Goal: Task Accomplishment & Management: Complete application form

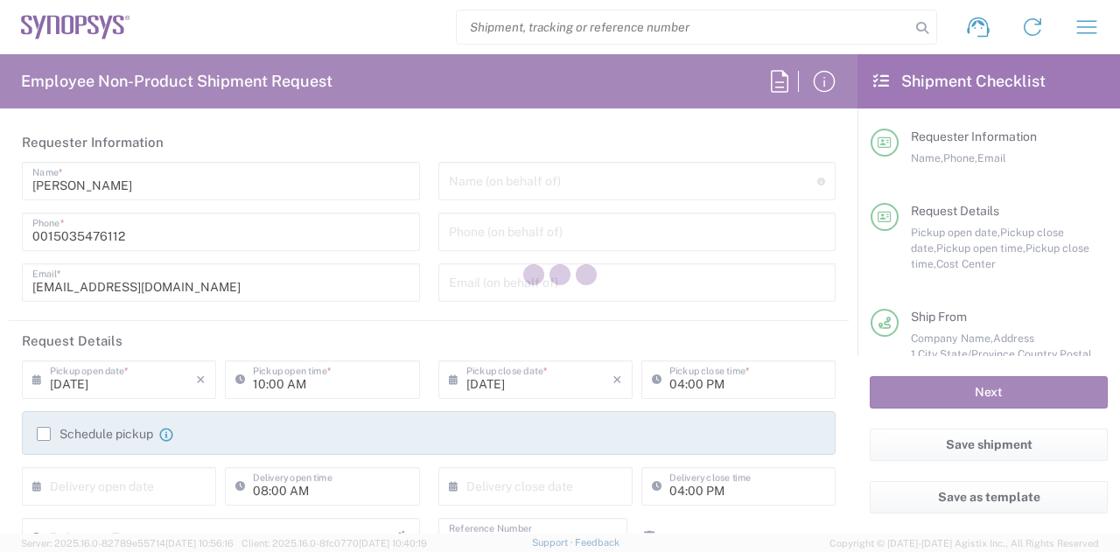
type input "Department"
type input "US01, CIO, IT, ECIS4 110009"
type input "[US_STATE]"
type input "[GEOGRAPHIC_DATA]"
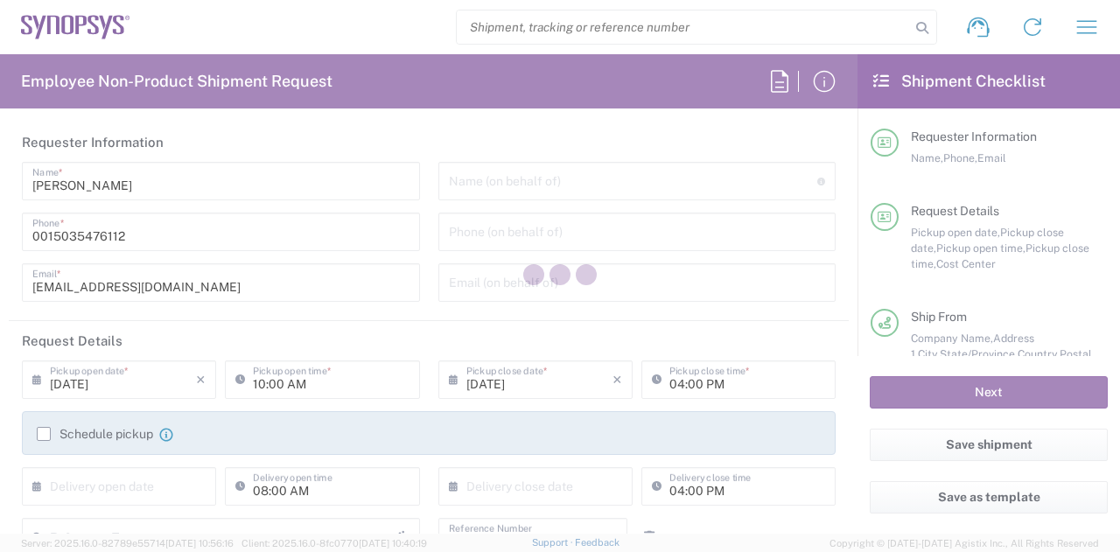
type input "Delivered at Place"
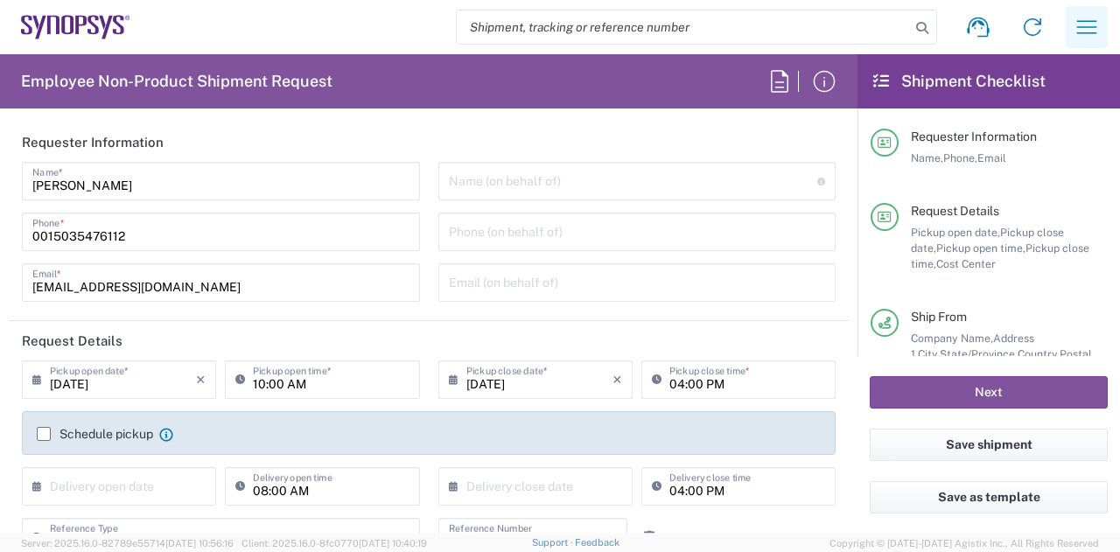
click at [1100, 18] on icon "button" at bounding box center [1087, 27] width 28 height 28
type input "Hillsboro US03"
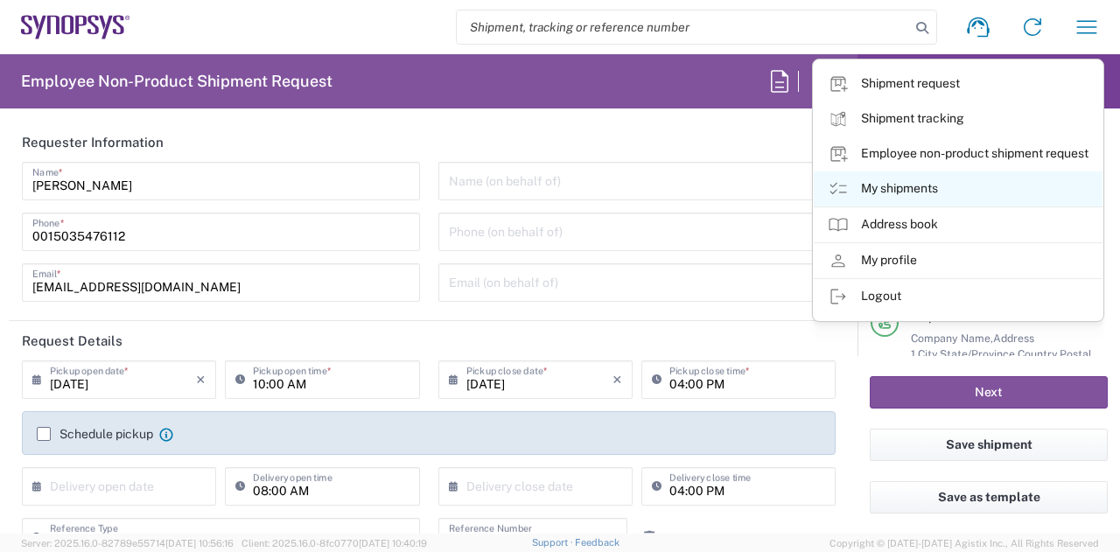
click at [914, 189] on link "My shipments" at bounding box center [958, 189] width 289 height 35
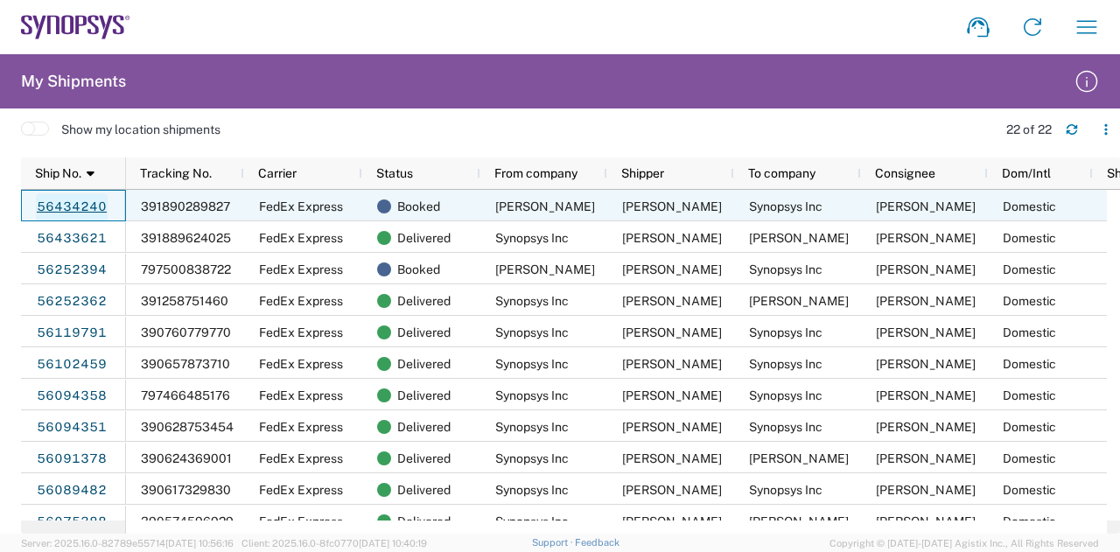
click at [61, 200] on link "56434240" at bounding box center [72, 207] width 72 height 28
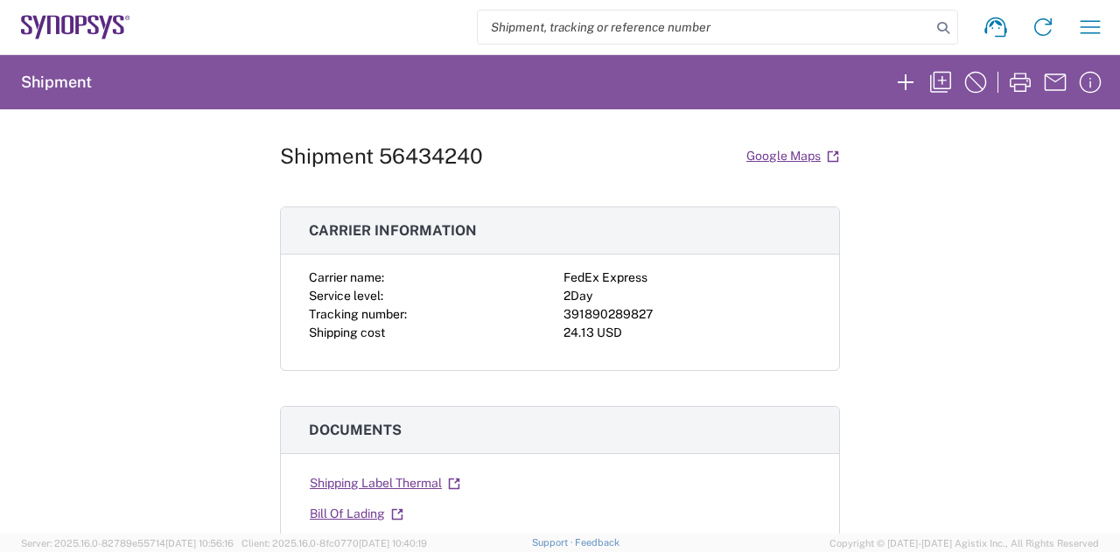
scroll to position [34, 0]
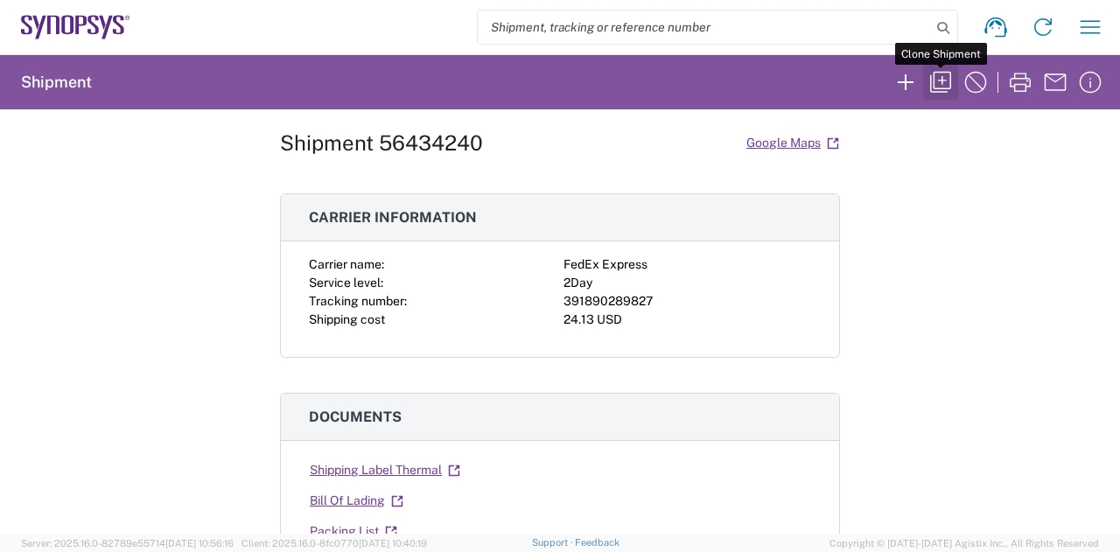
click at [933, 80] on icon "button" at bounding box center [941, 82] width 28 height 28
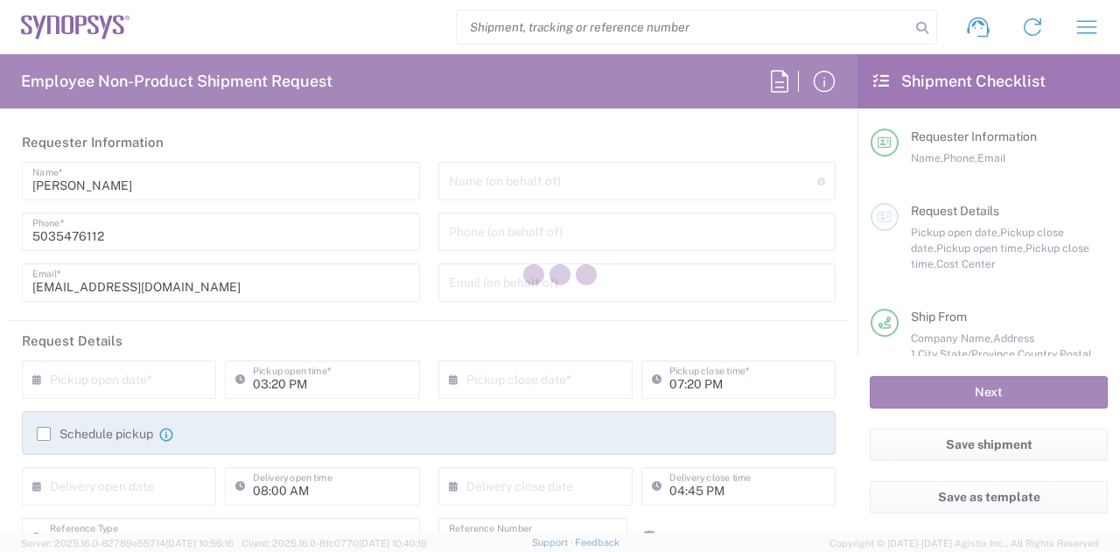
type input "US01, CIO, IT, ECIS4 110009"
type input "Large Box"
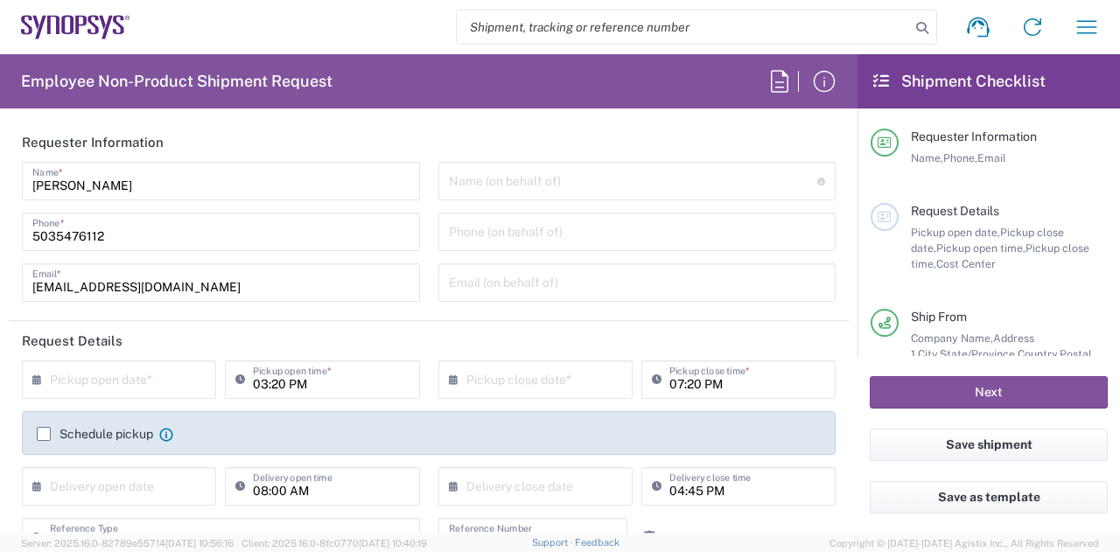
click at [95, 374] on input "text" at bounding box center [123, 378] width 146 height 31
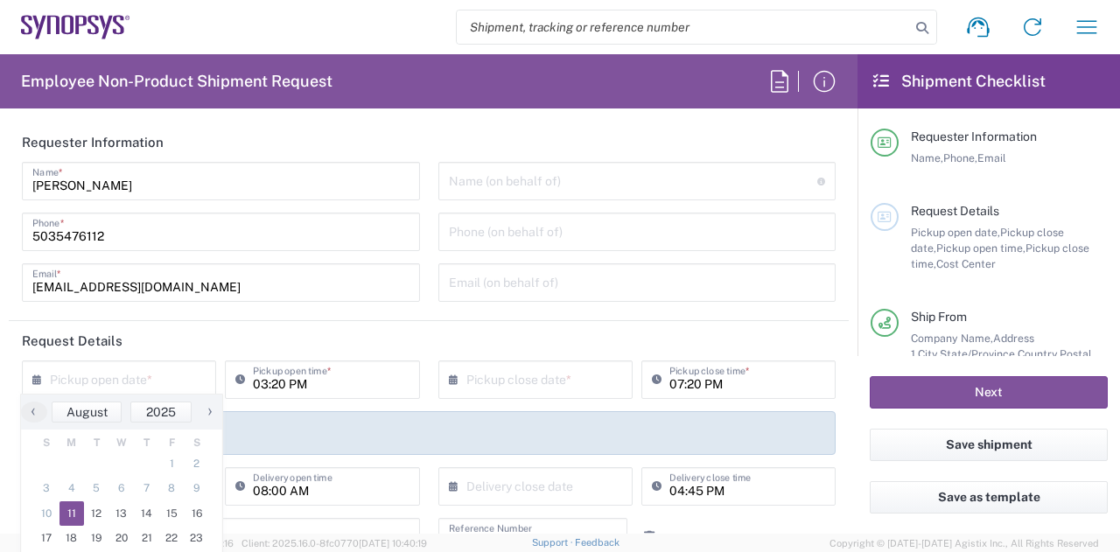
click at [73, 512] on span "11" at bounding box center [72, 513] width 25 height 25
type input "[DATE]"
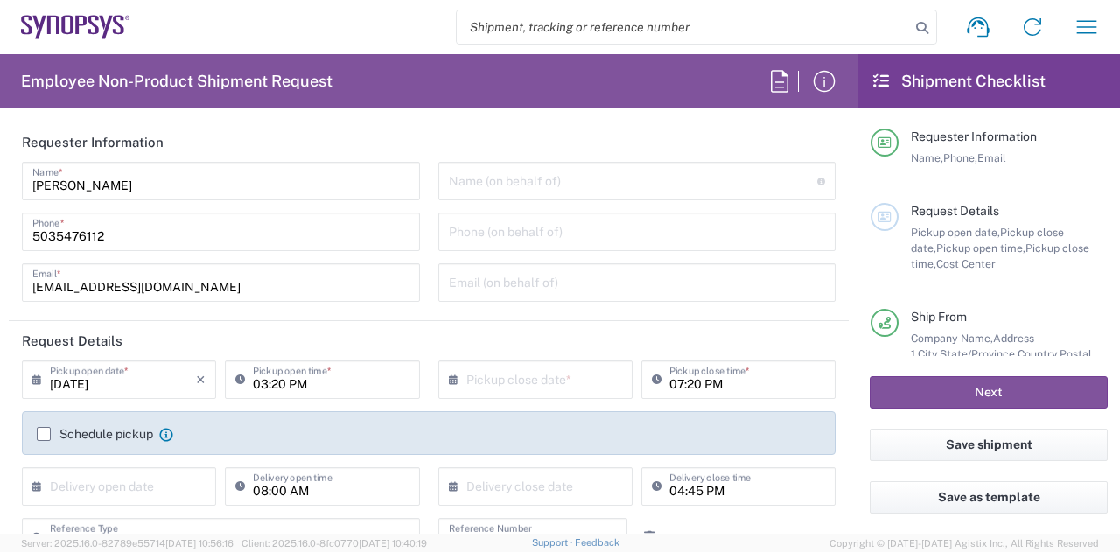
click at [277, 382] on input "03:20 PM" at bounding box center [331, 378] width 156 height 31
click at [277, 385] on input "10:20 PM" at bounding box center [331, 378] width 156 height 31
click at [271, 385] on input "10:20 PM" at bounding box center [331, 378] width 156 height 31
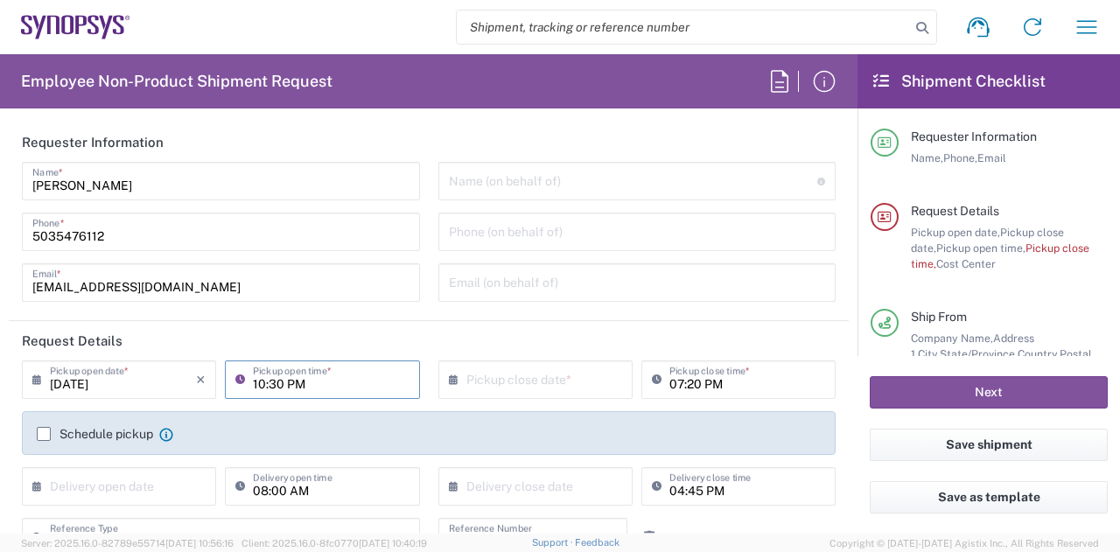
click at [297, 388] on input "10:30 PM" at bounding box center [331, 378] width 156 height 31
type input "10:30 AM"
click at [483, 387] on input "text" at bounding box center [539, 378] width 146 height 31
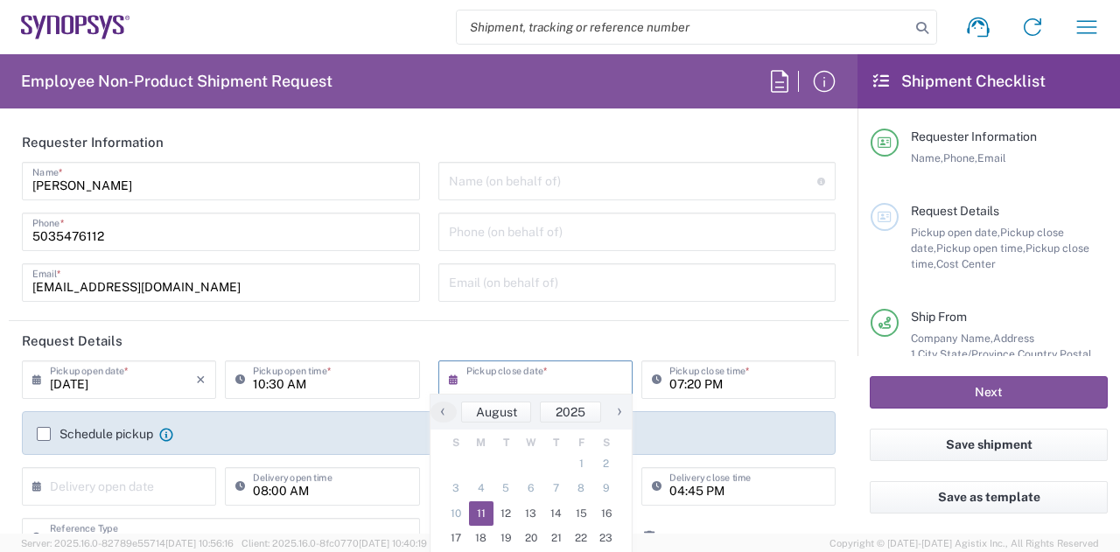
click at [471, 517] on span "11" at bounding box center [481, 513] width 25 height 25
type input "[DATE]"
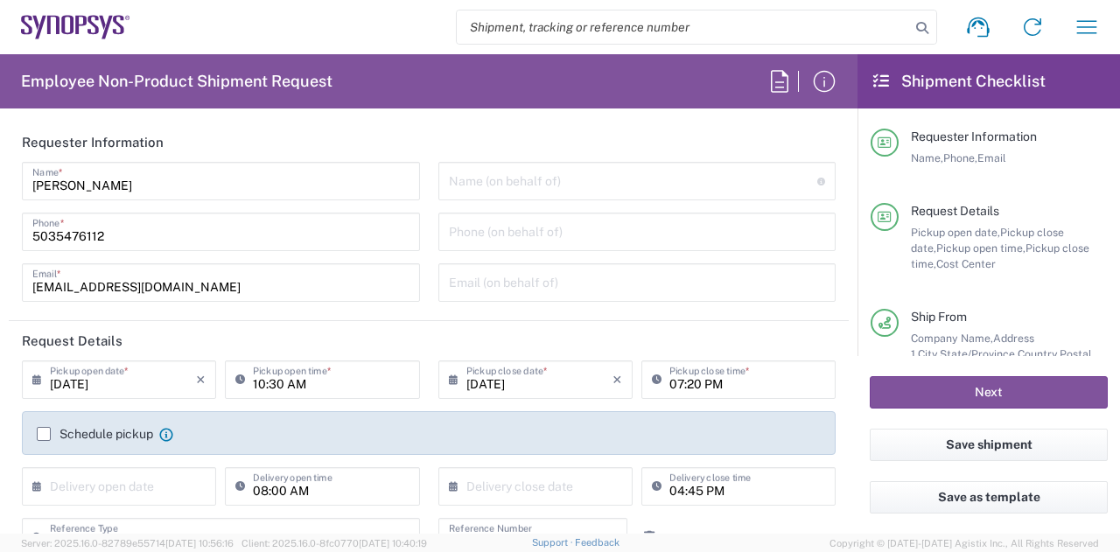
click at [669, 385] on input "07:20 PM" at bounding box center [747, 378] width 156 height 31
click at [694, 381] on input "04:20 PM" at bounding box center [747, 378] width 156 height 31
click at [691, 382] on input "04:20 PM" at bounding box center [747, 378] width 156 height 31
type input "04:45 PM"
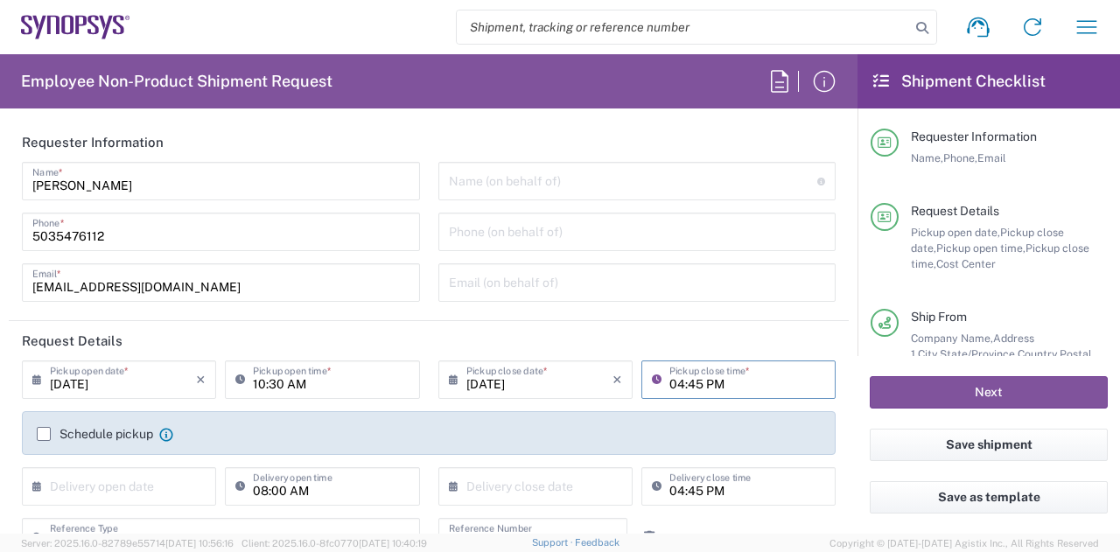
click at [77, 435] on label "Schedule pickup" at bounding box center [95, 434] width 116 height 14
click at [44, 434] on input "Schedule pickup" at bounding box center [44, 434] width 0 height 0
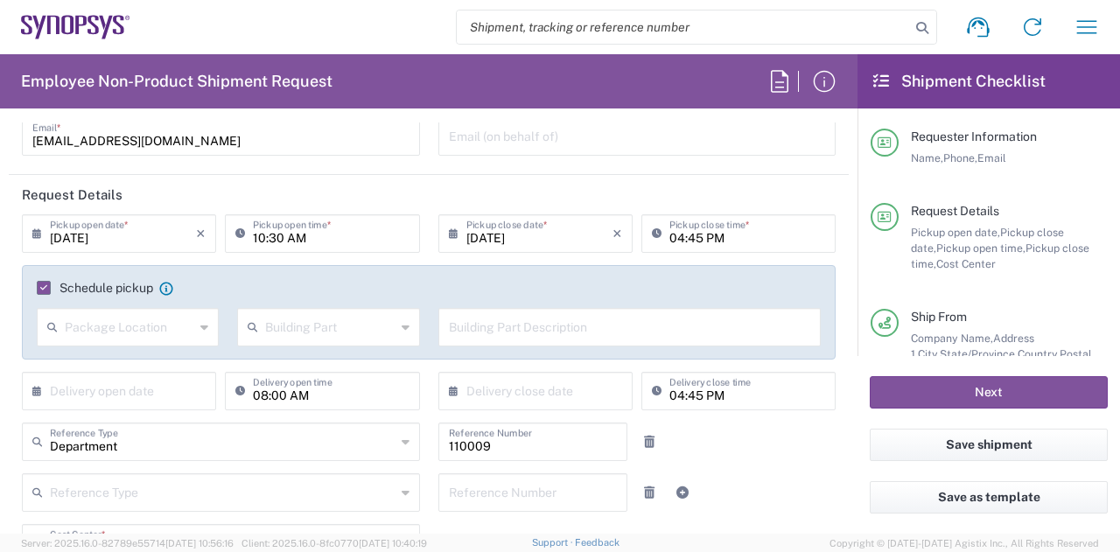
scroll to position [147, 0]
click at [195, 328] on div "Package Location" at bounding box center [128, 326] width 182 height 39
click at [102, 358] on span "Front" at bounding box center [127, 363] width 176 height 27
type input "Front"
click at [369, 332] on input "text" at bounding box center [330, 325] width 130 height 31
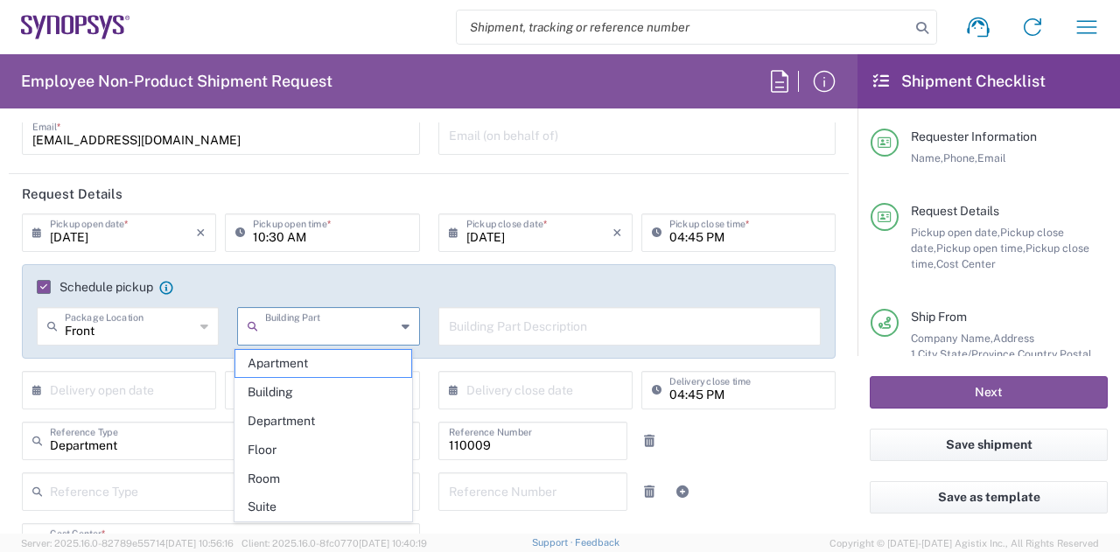
click at [575, 333] on input "text" at bounding box center [630, 325] width 362 height 31
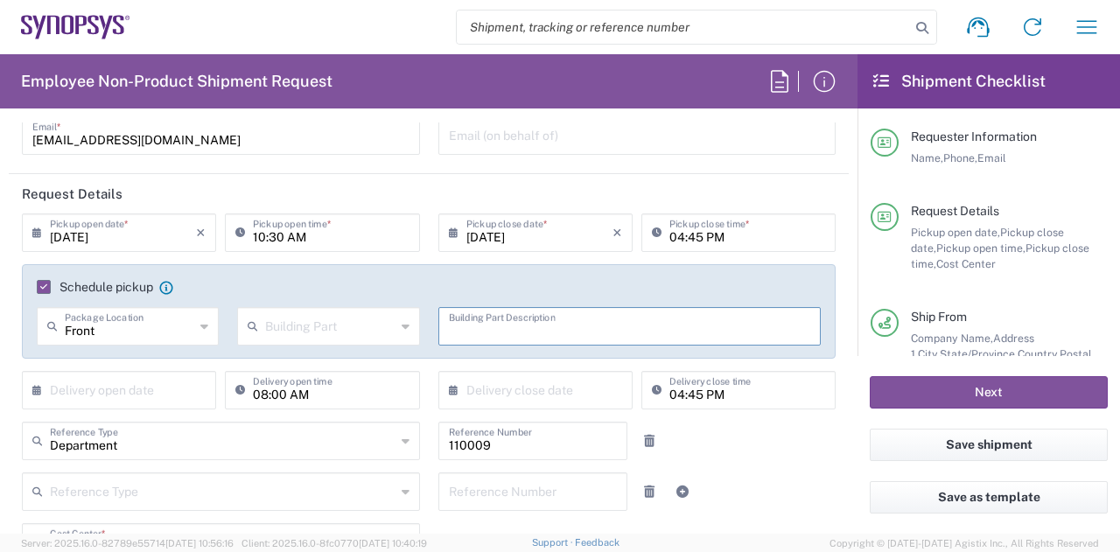
click at [549, 333] on input "text" at bounding box center [630, 325] width 362 height 31
type input "Please knock at the door"
click at [140, 383] on input "text" at bounding box center [123, 389] width 146 height 31
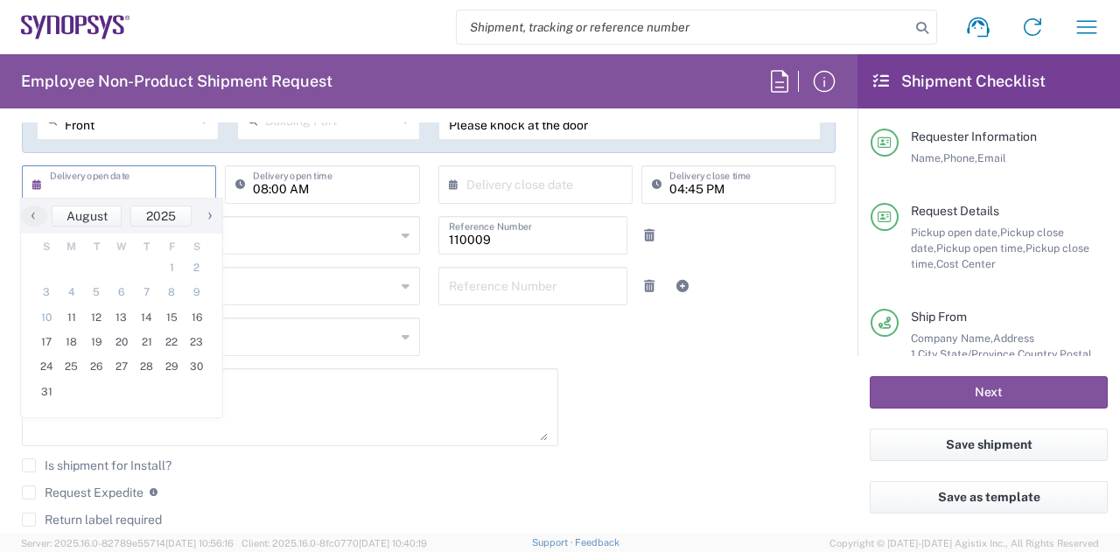
scroll to position [354, 0]
click at [131, 315] on span "13" at bounding box center [121, 317] width 25 height 25
type input "[DATE]"
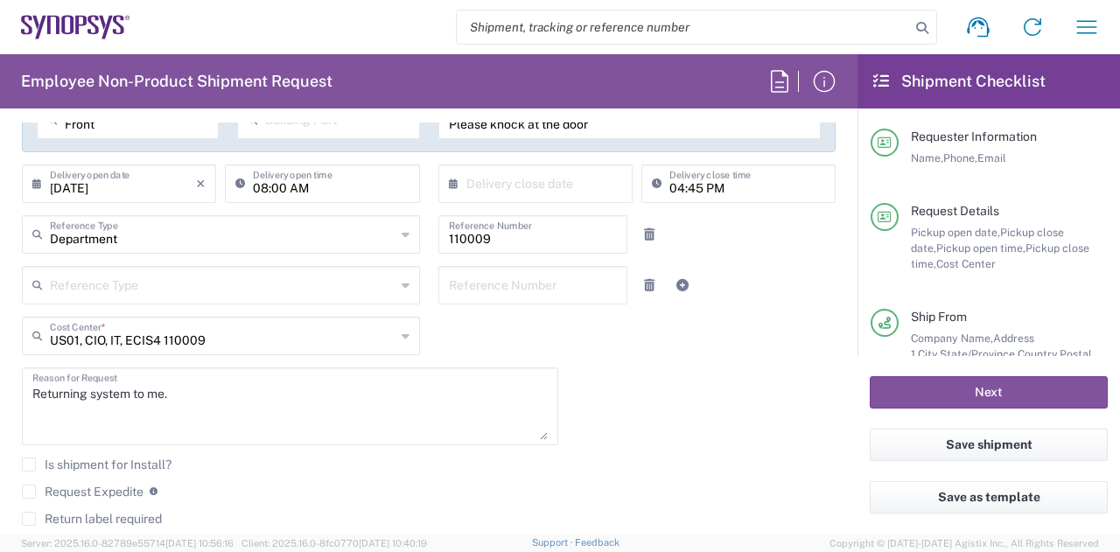
click at [267, 188] on input "08:00 AM" at bounding box center [331, 182] width 156 height 31
type input "09:00 AM"
click at [557, 185] on input "text" at bounding box center [539, 182] width 146 height 31
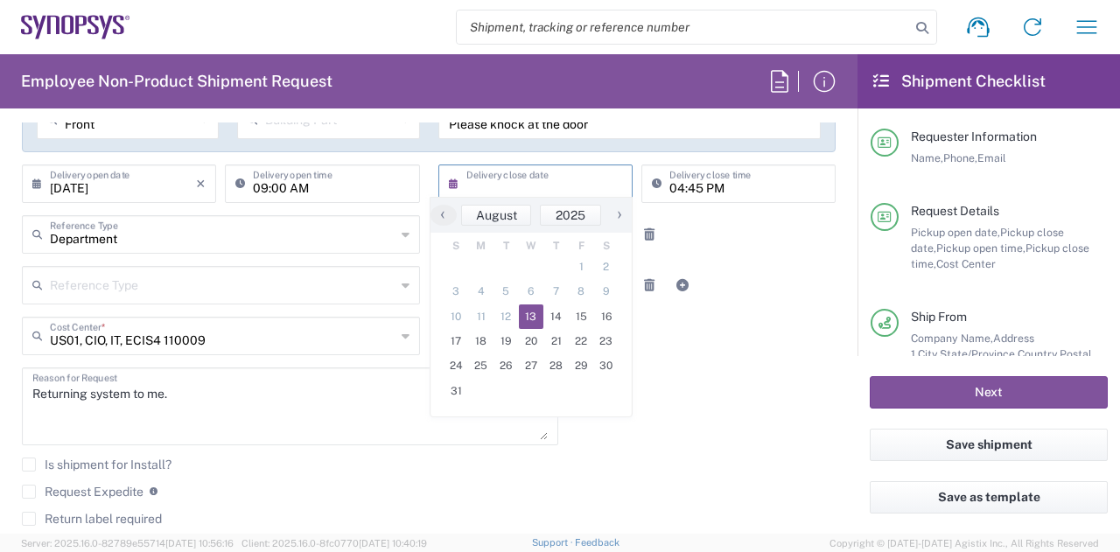
click at [527, 318] on span "13" at bounding box center [531, 317] width 25 height 25
type input "[DATE]"
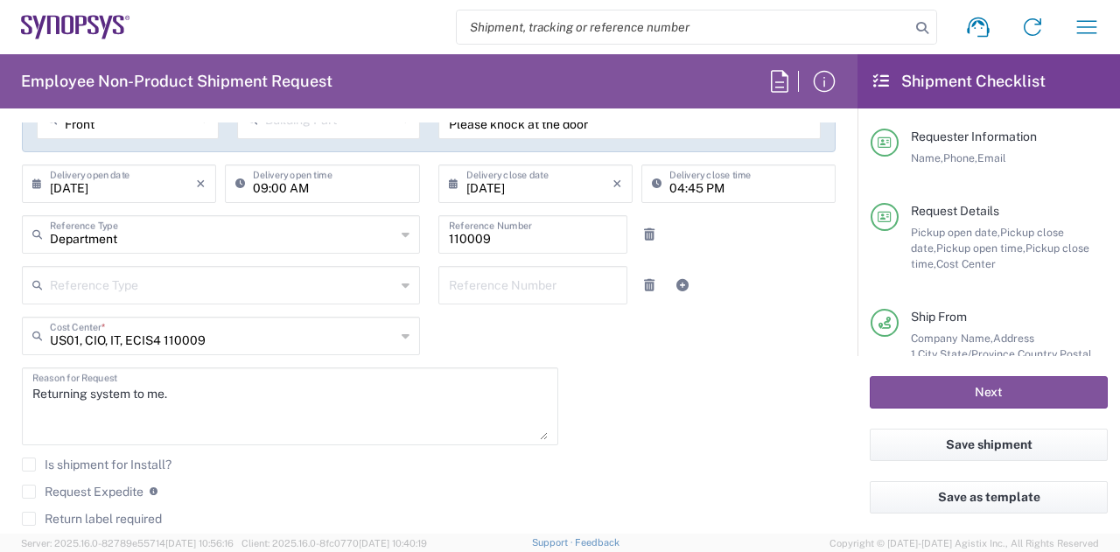
click at [681, 190] on input "04:45 PM" at bounding box center [747, 182] width 156 height 31
click at [7, 284] on form "Requester Information [PERSON_NAME] Name * [PHONE_NUMBER] Phone * [EMAIL_ADDRES…" at bounding box center [429, 328] width 858 height 411
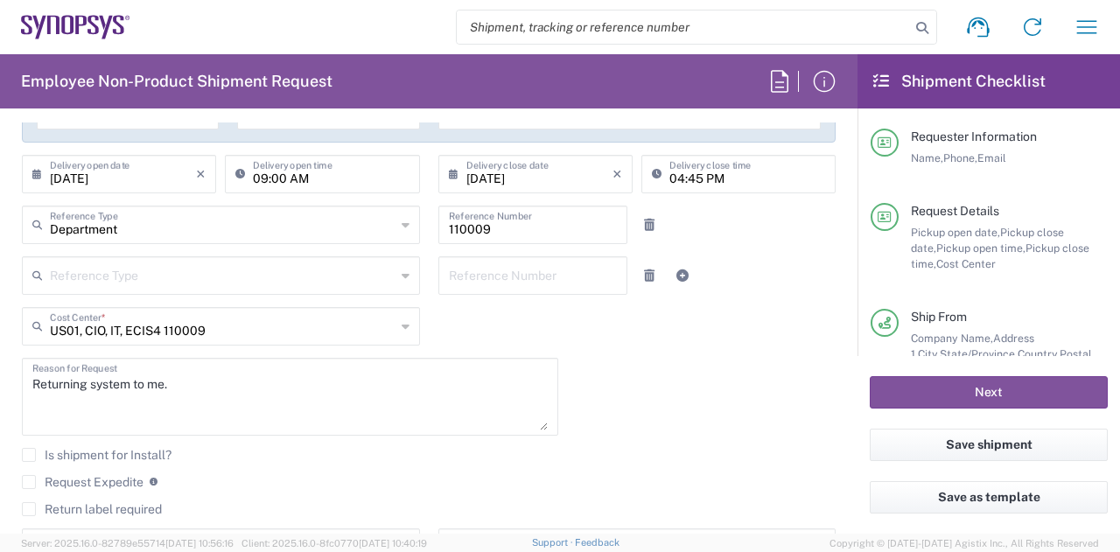
scroll to position [364, 0]
drag, startPoint x: 201, startPoint y: 379, endPoint x: 89, endPoint y: 381, distance: 112.0
click at [89, 381] on textarea "Returning system to me." at bounding box center [289, 395] width 515 height 67
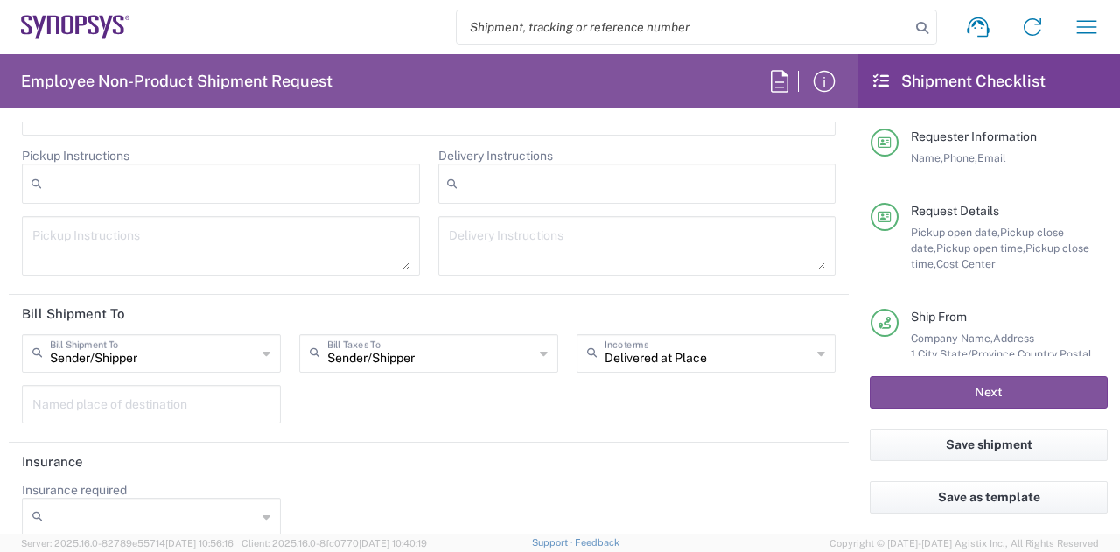
scroll to position [2421, 0]
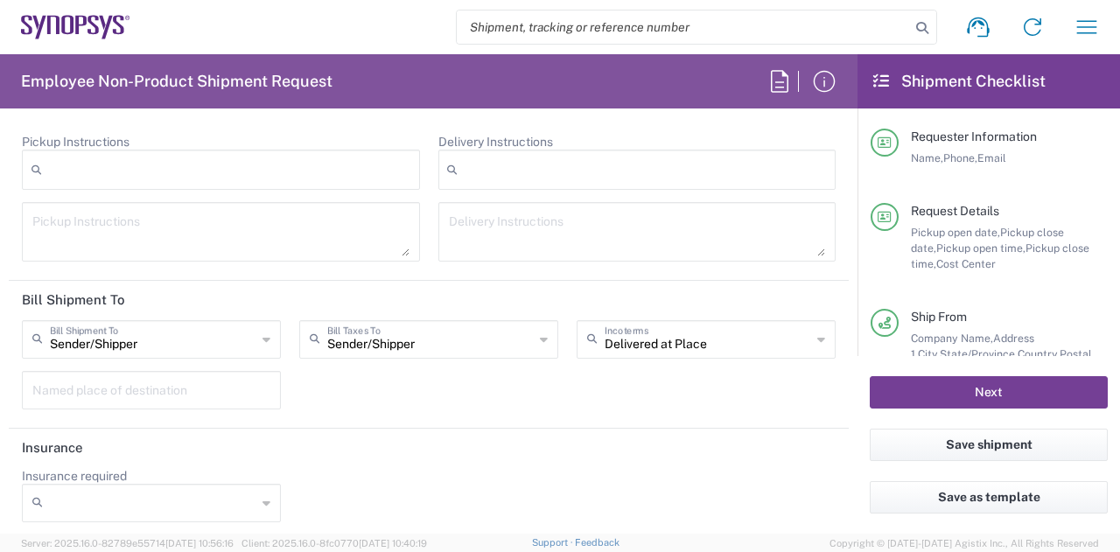
type textarea "Returning loaner system to me."
click at [993, 387] on button "Next" at bounding box center [989, 392] width 238 height 32
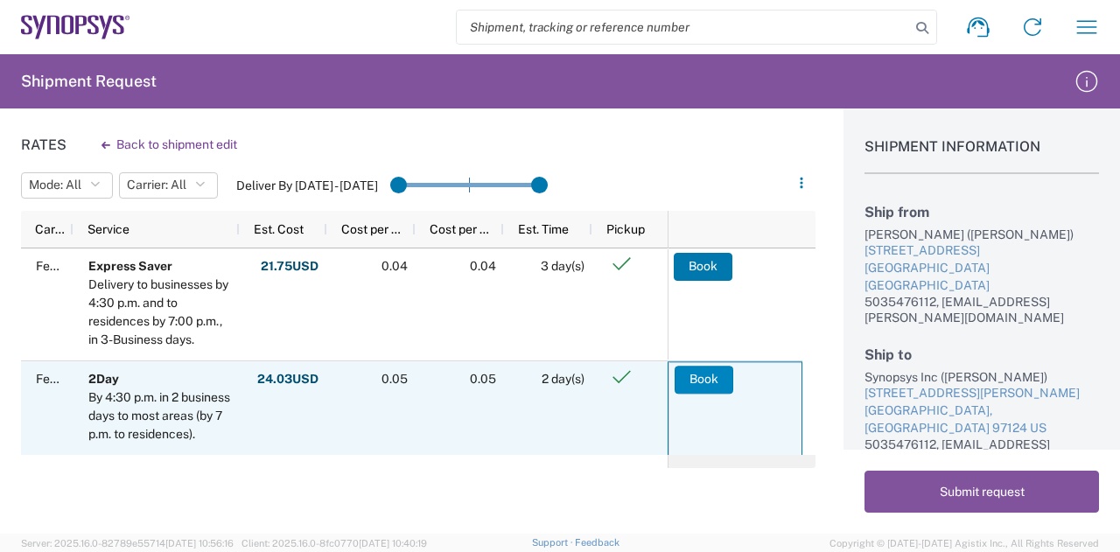
click at [687, 366] on button "Book" at bounding box center [704, 380] width 59 height 28
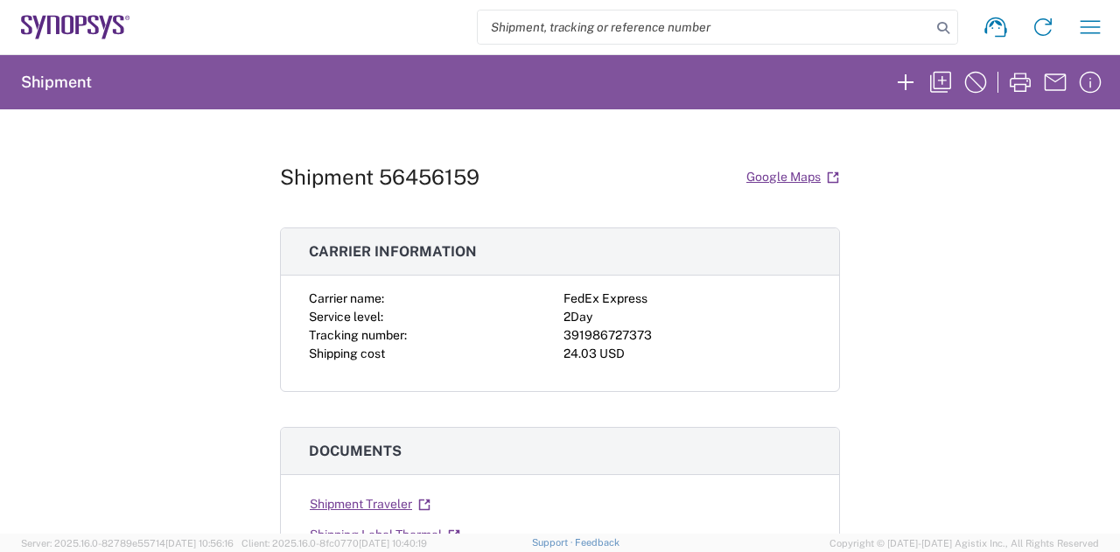
click at [434, 167] on h1 "Shipment 56456159" at bounding box center [380, 177] width 200 height 25
copy h1 "56456159"
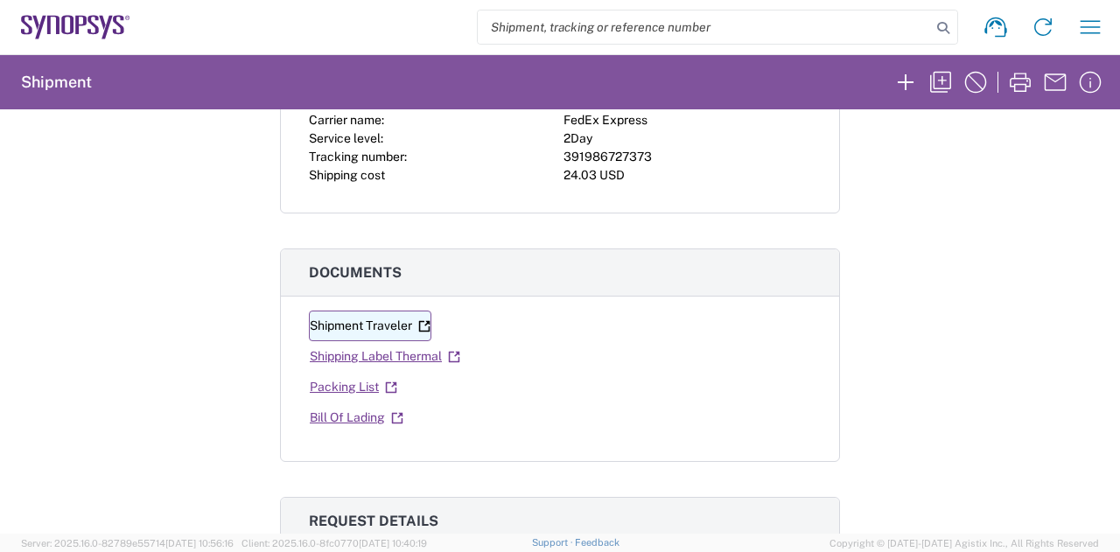
click at [392, 330] on link "Shipment Traveler" at bounding box center [370, 326] width 123 height 31
